Goal: Information Seeking & Learning: Compare options

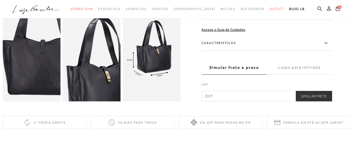
click at [19, 60] on img at bounding box center [43, 60] width 116 height 174
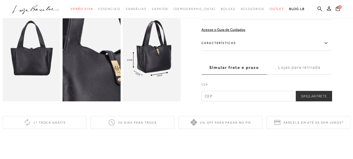
click at [99, 86] on img at bounding box center [84, 34] width 116 height 174
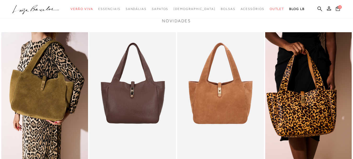
scroll to position [340, 0]
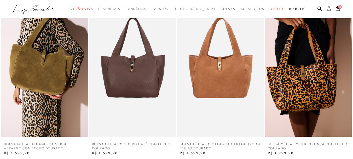
click at [215, 78] on img at bounding box center [220, 71] width 87 height 130
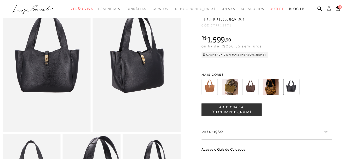
scroll to position [52, 0]
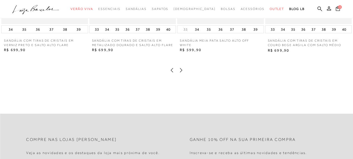
scroll to position [732, 0]
